Goal: Task Accomplishment & Management: Use online tool/utility

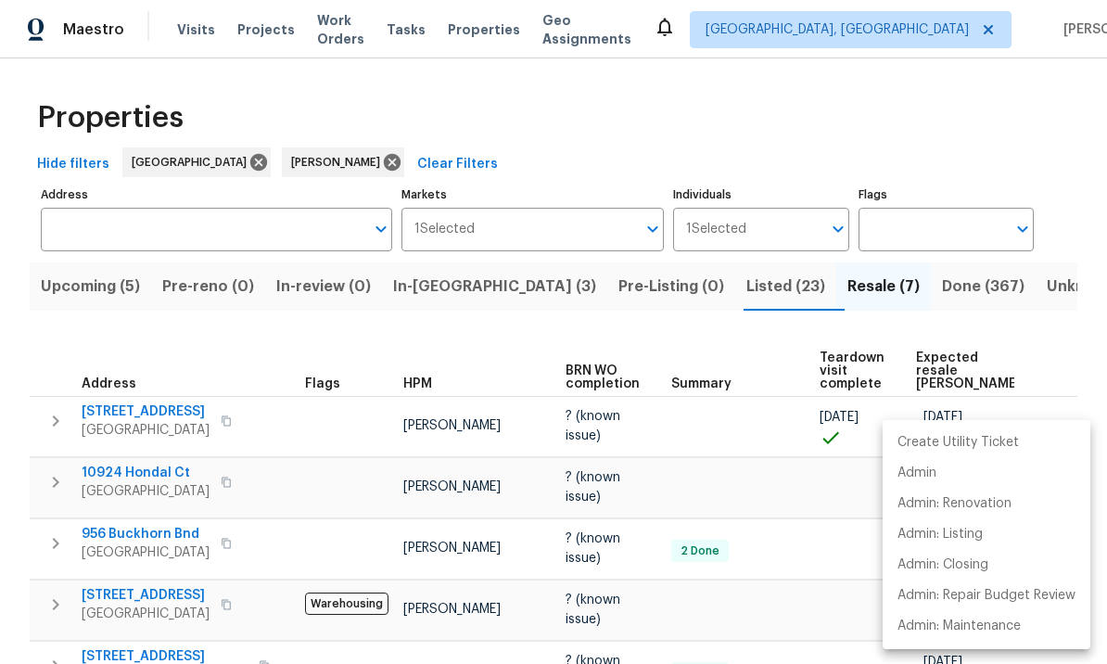
scroll to position [0, 26]
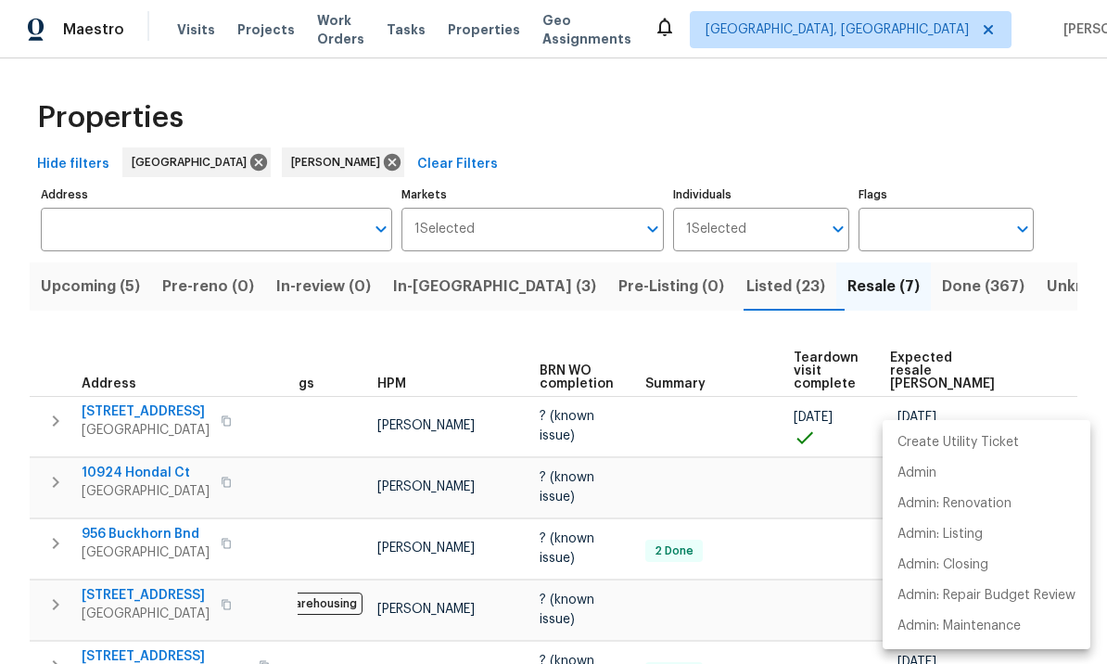
click at [809, 482] on div at bounding box center [553, 332] width 1107 height 664
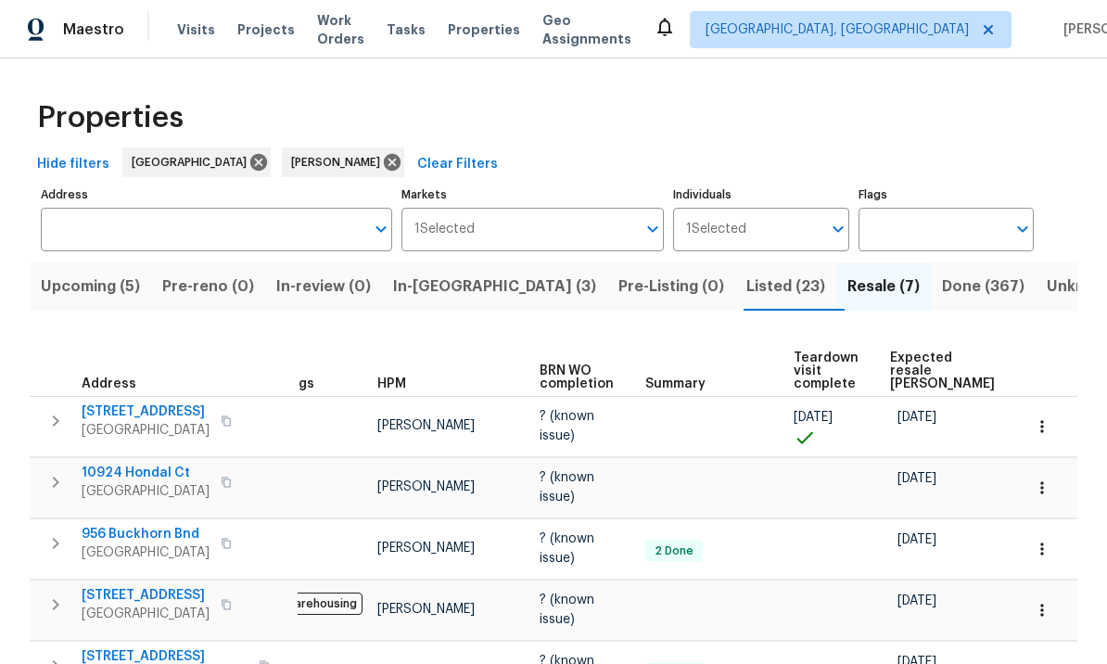
click at [45, 411] on icon "button" at bounding box center [56, 421] width 22 height 22
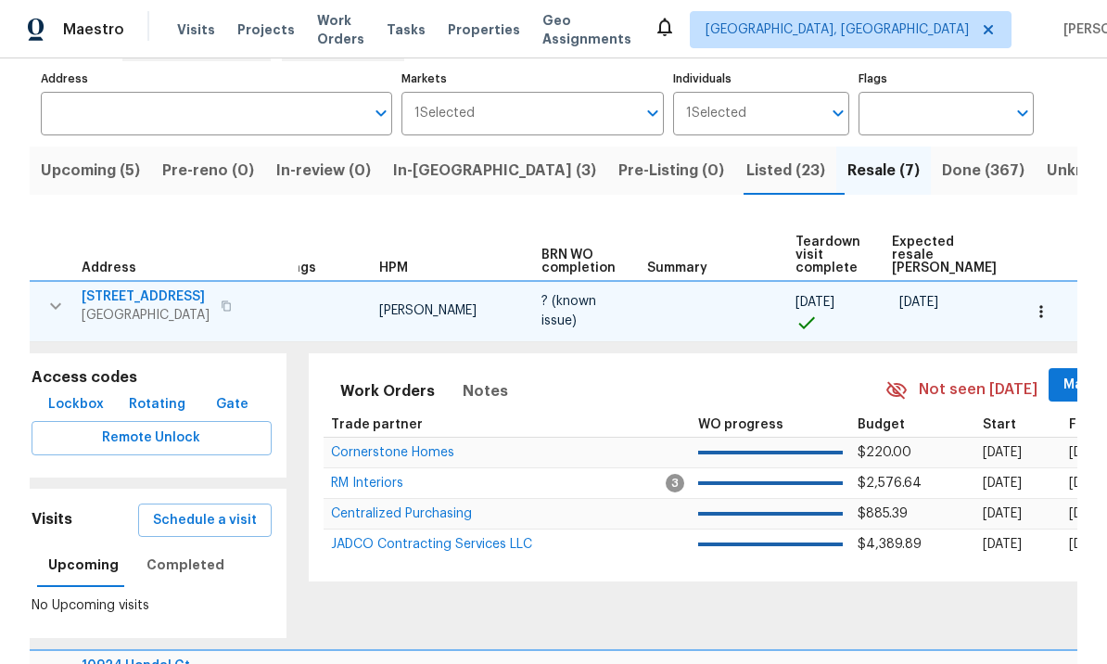
scroll to position [121, 0]
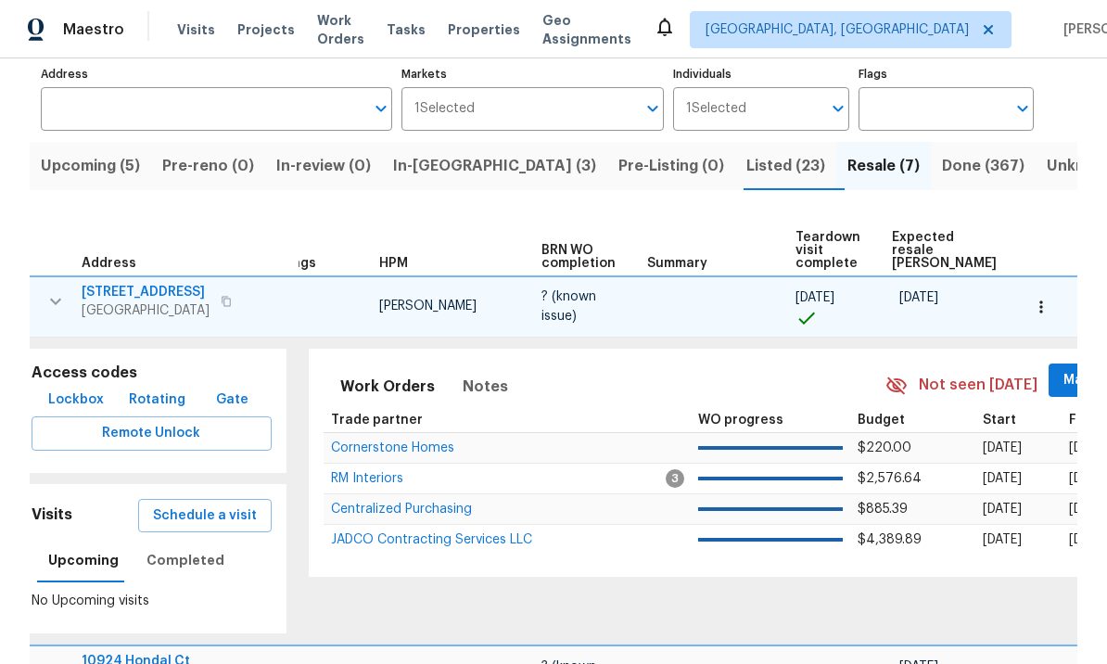
click at [228, 505] on span "Schedule a visit" at bounding box center [205, 516] width 104 height 23
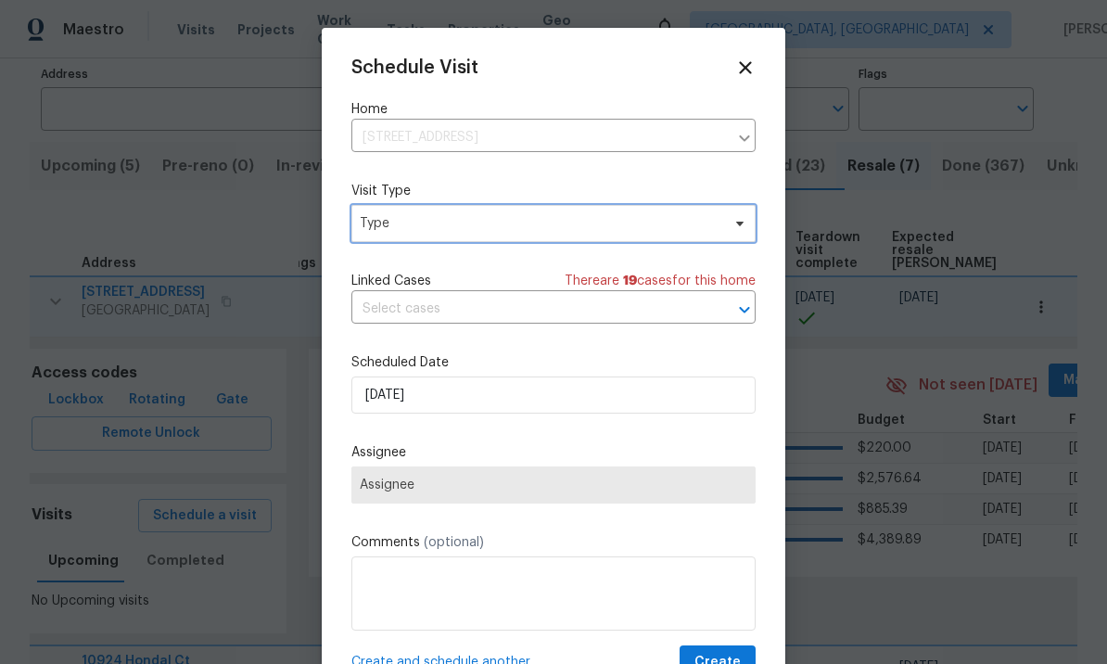
click at [509, 224] on span "Type" at bounding box center [540, 223] width 361 height 19
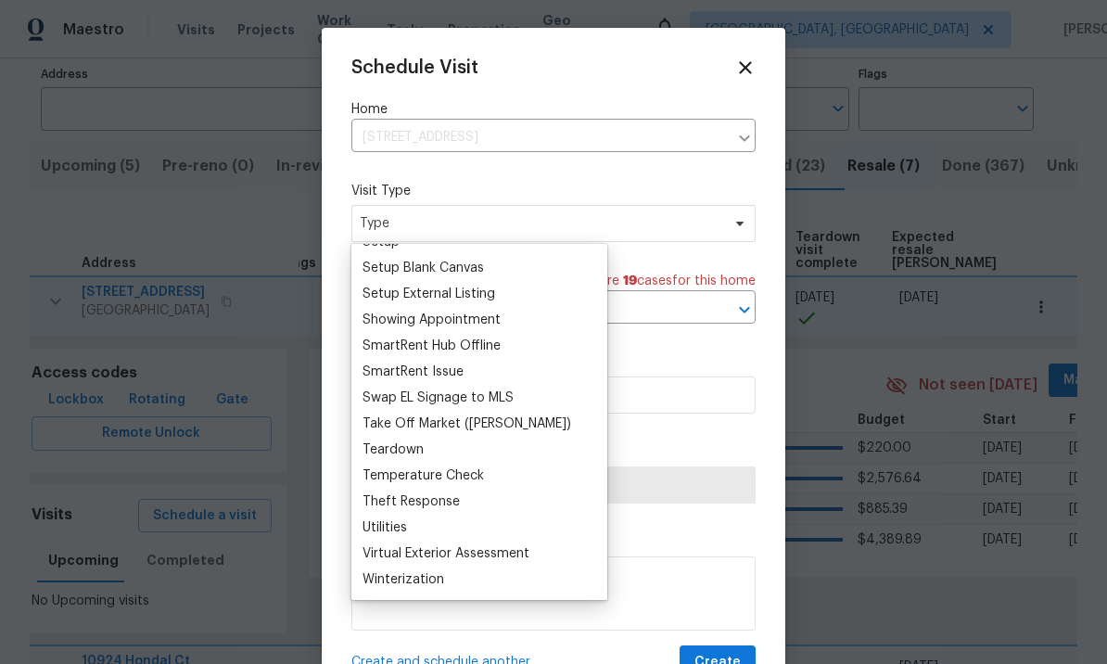
scroll to position [0, 0]
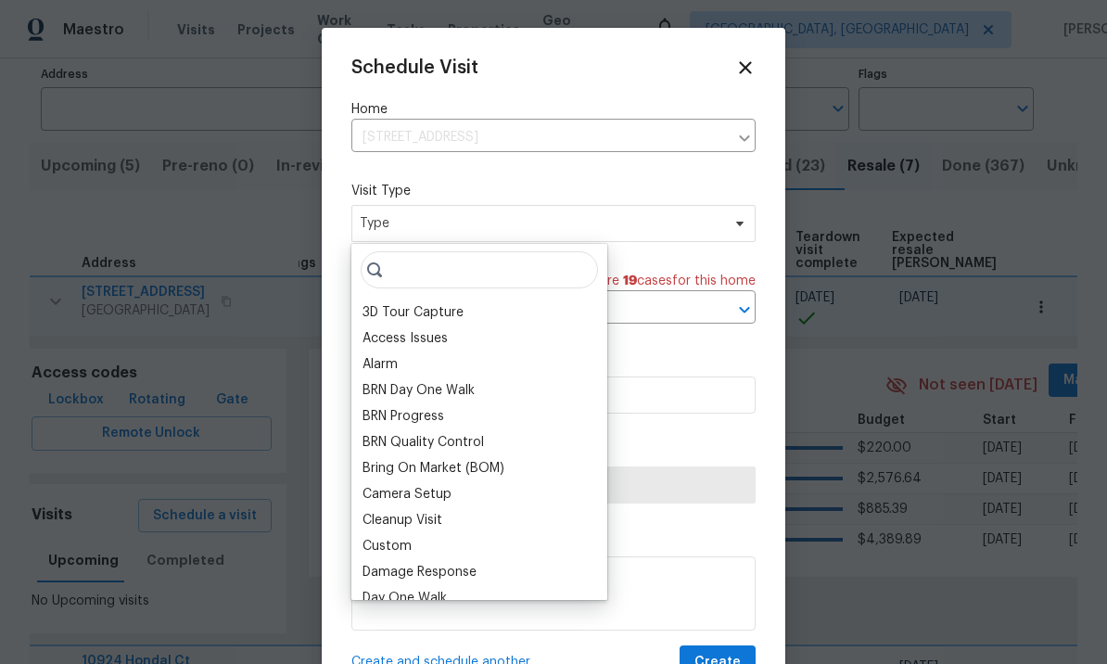
click at [497, 531] on div "Cleanup Visit" at bounding box center [479, 520] width 245 height 26
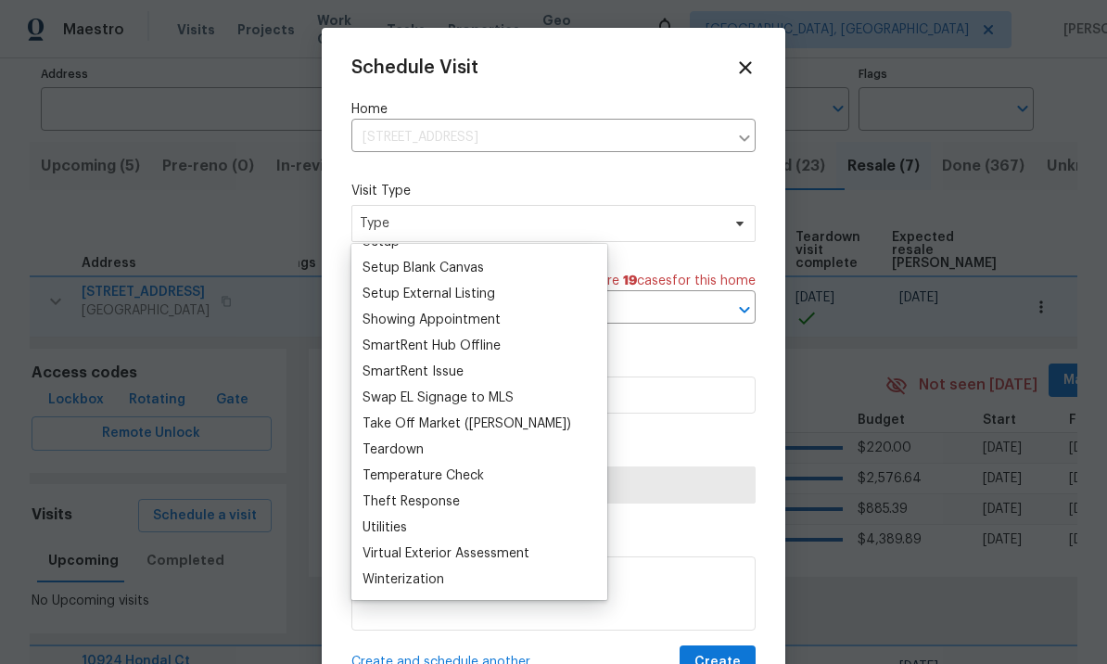
scroll to position [1551, 0]
click at [438, 528] on div "Utilities" at bounding box center [479, 528] width 245 height 26
click at [428, 528] on div "Utilities" at bounding box center [479, 528] width 245 height 26
click at [650, 491] on span "Assignee" at bounding box center [554, 485] width 388 height 15
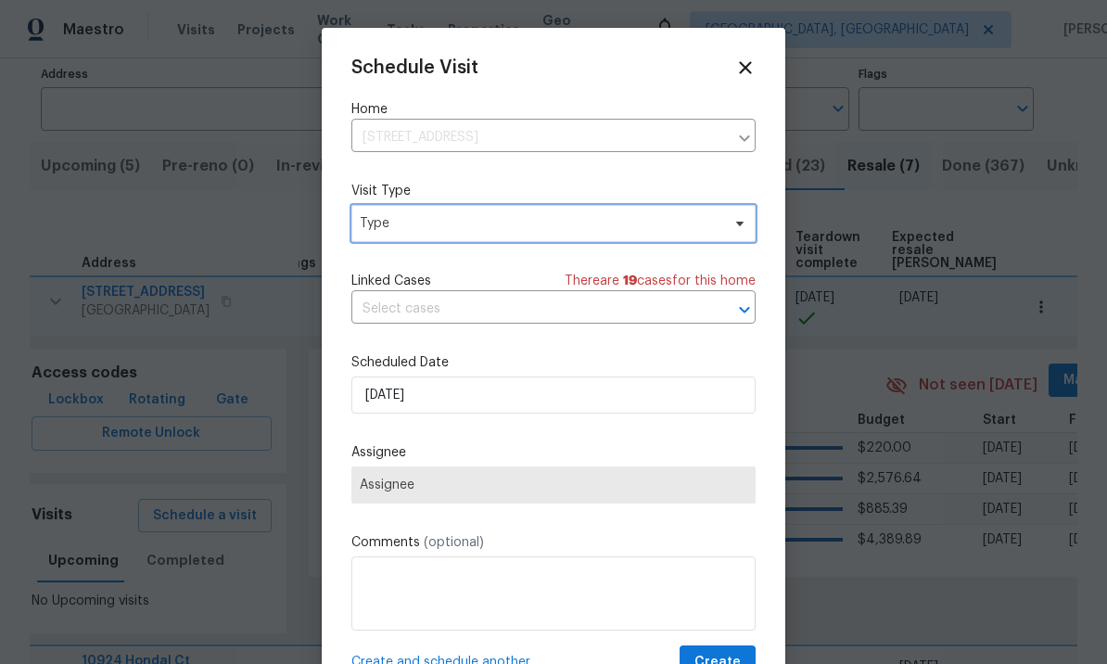
click at [460, 219] on span "Type" at bounding box center [540, 223] width 361 height 19
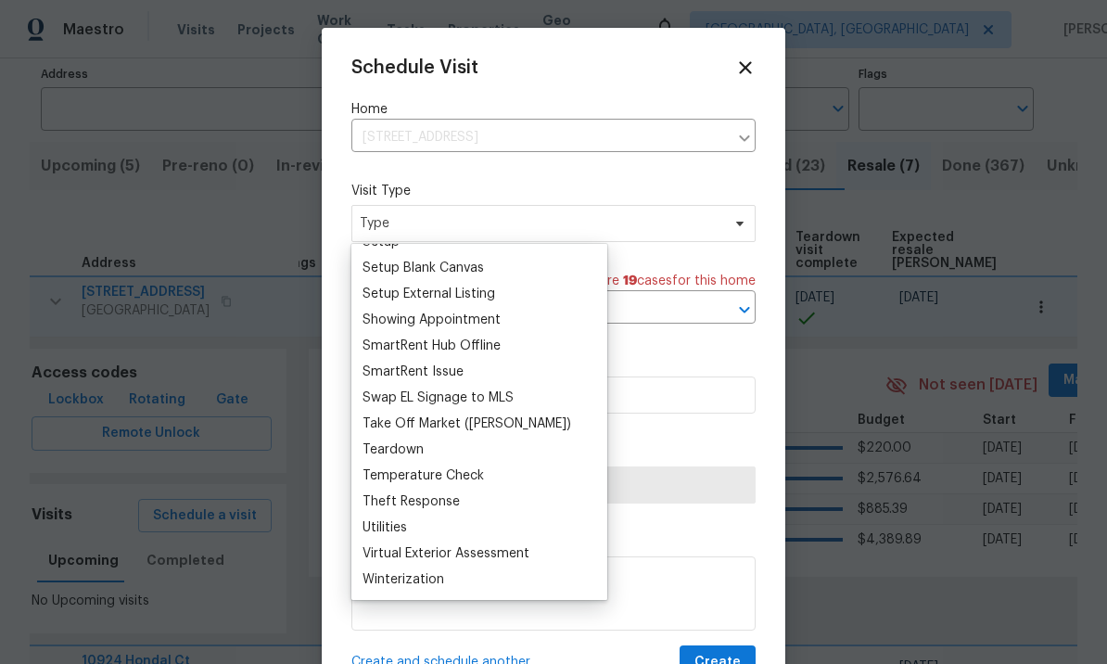
click at [447, 535] on div "Utilities" at bounding box center [479, 528] width 245 height 26
click at [407, 519] on div "Utilities" at bounding box center [385, 527] width 45 height 19
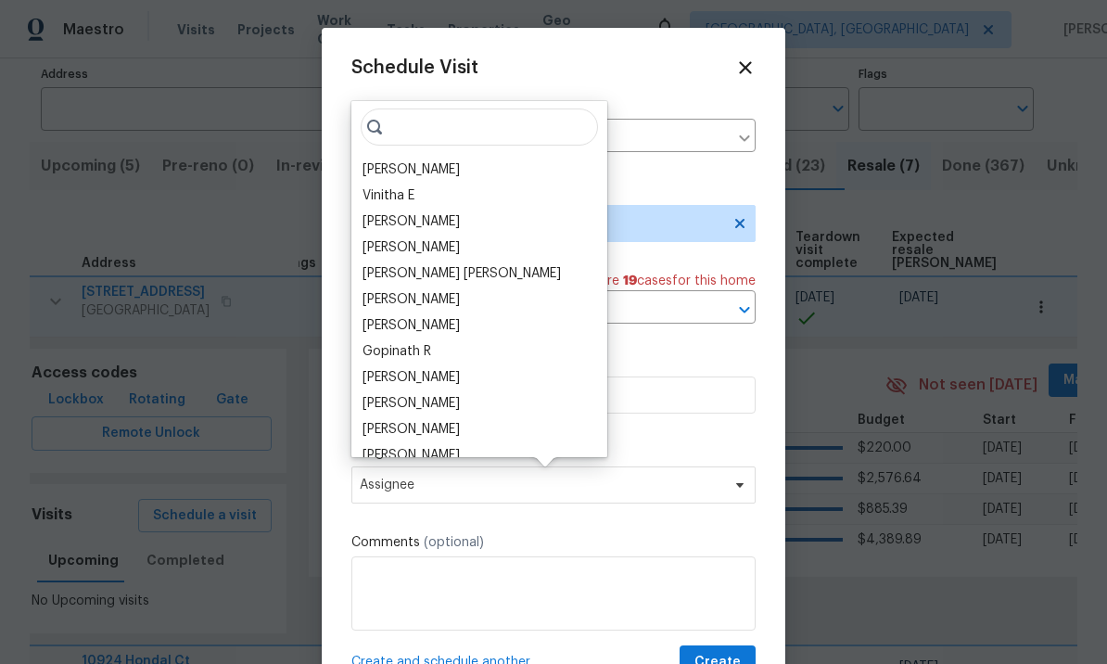
click at [443, 165] on div "[PERSON_NAME]" at bounding box center [411, 169] width 97 height 19
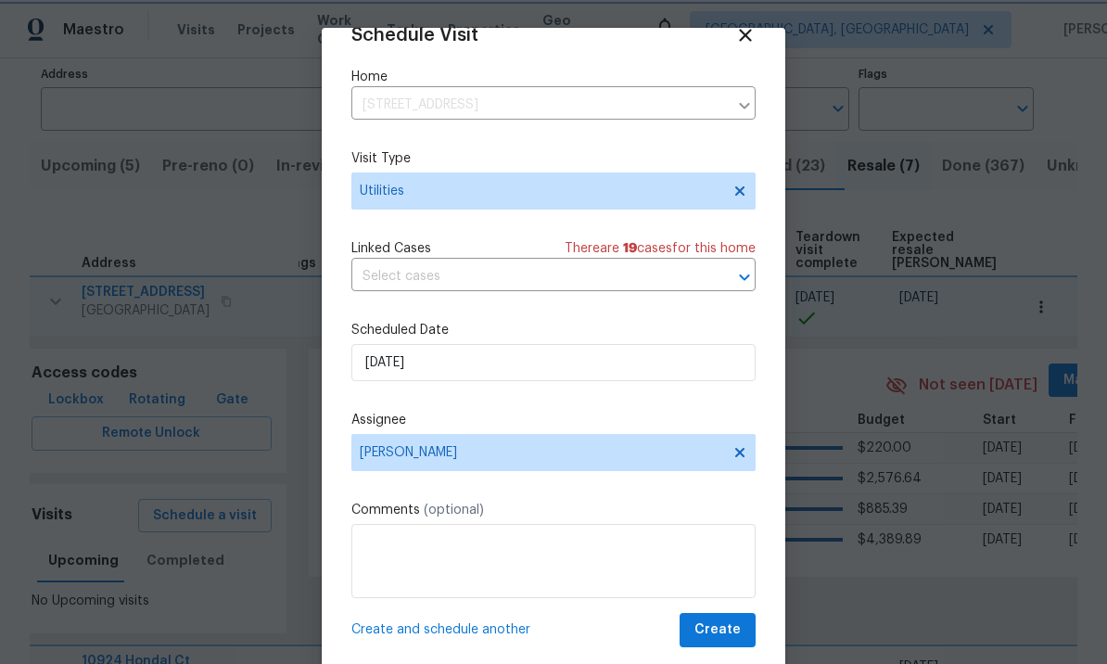
scroll to position [36, 0]
click at [719, 628] on span "Create" at bounding box center [718, 630] width 46 height 23
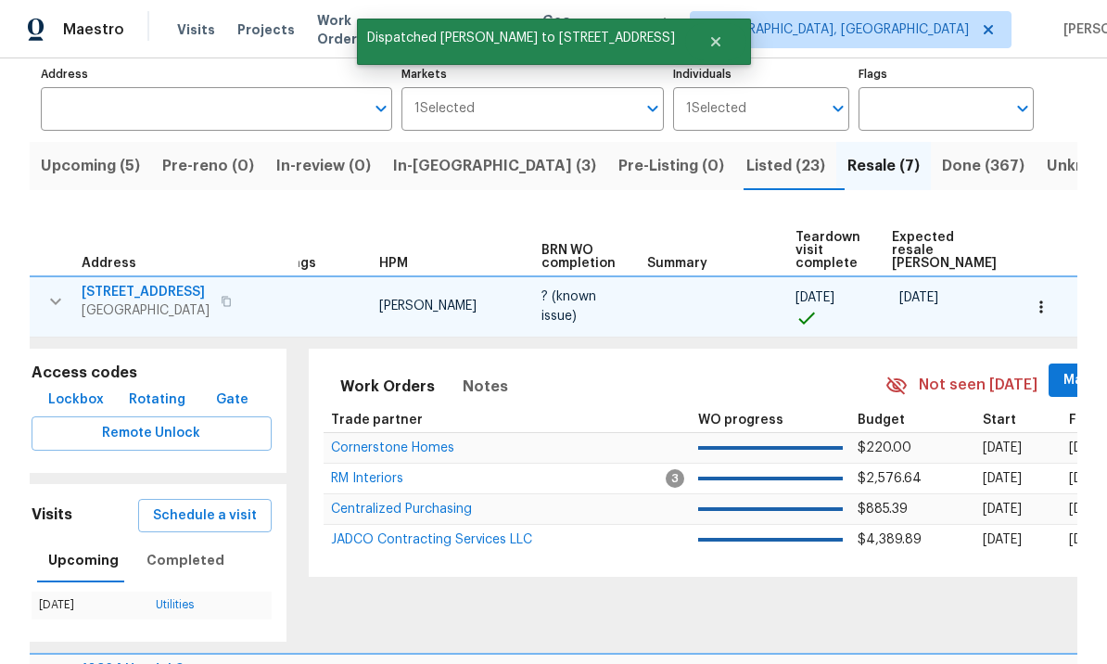
scroll to position [109, 0]
